Goal: Transaction & Acquisition: Book appointment/travel/reservation

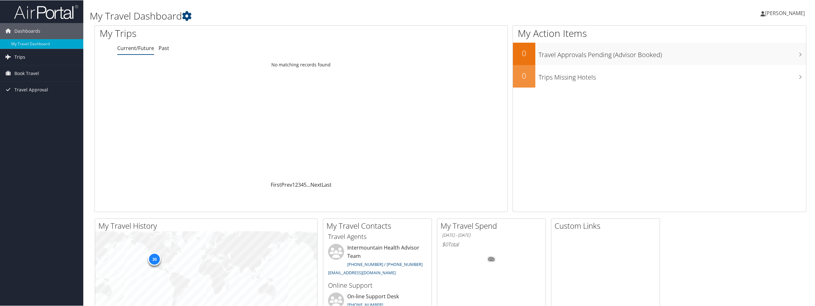
click at [27, 59] on link "Trips" at bounding box center [41, 57] width 83 height 16
click at [29, 71] on link "Current/Future Trips" at bounding box center [41, 70] width 83 height 10
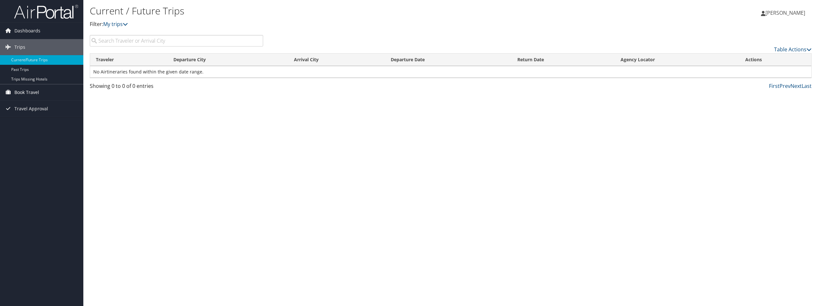
click at [38, 92] on span "Book Travel" at bounding box center [26, 92] width 25 height 16
click at [39, 128] on link "Book/Manage Online Trips" at bounding box center [41, 125] width 83 height 10
